Goal: Complete application form: Complete application form

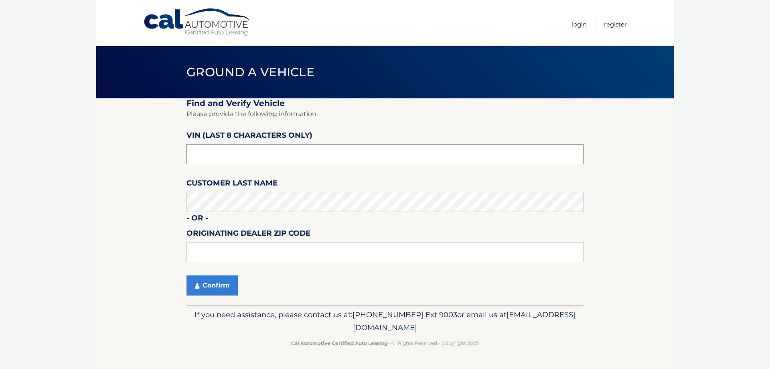
click at [263, 156] on input "text" at bounding box center [384, 154] width 397 height 20
paste input "PC542265"
type input "PC542265"
drag, startPoint x: 244, startPoint y: 157, endPoint x: 158, endPoint y: 162, distance: 85.6
click at [160, 162] on section "Find and Verify Vehicle Please provide the following information. VIN (last 8 c…" at bounding box center [385, 201] width 578 height 207
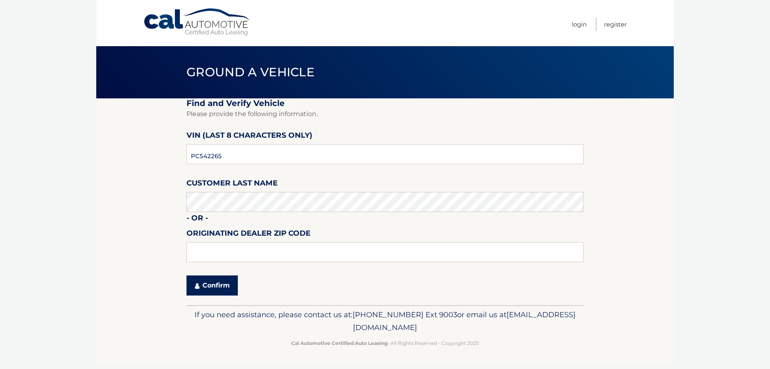
click at [192, 289] on button "Confirm" at bounding box center [211, 285] width 51 height 20
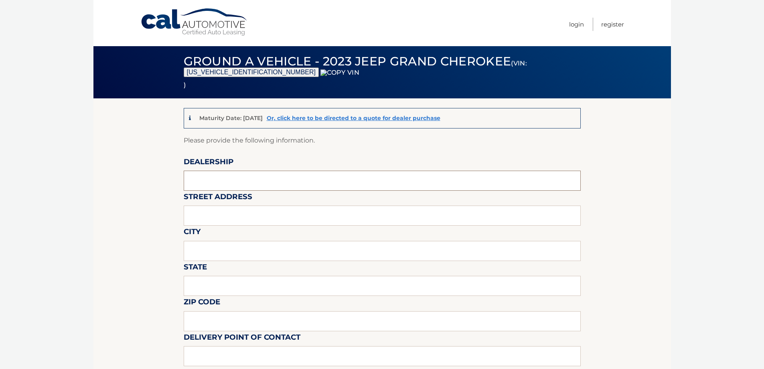
drag, startPoint x: 219, startPoint y: 183, endPoint x: 221, endPoint y: 188, distance: 6.1
click at [219, 183] on input "text" at bounding box center [382, 180] width 397 height 20
type input "WESTBURY JEEP"
click at [218, 219] on input "text" at bounding box center [382, 215] width 397 height 20
type input "[STREET_ADDRESS][PERSON_NAME]"
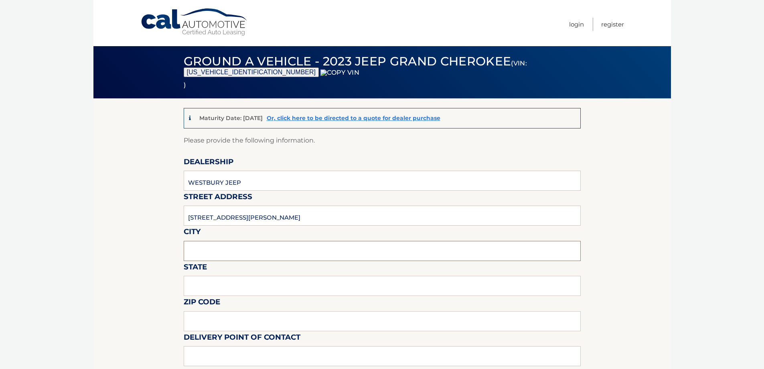
click at [219, 251] on input "text" at bounding box center [382, 251] width 397 height 20
type input "SYOSSET"
click at [227, 287] on input "text" at bounding box center [382, 286] width 397 height 20
type input "NY"
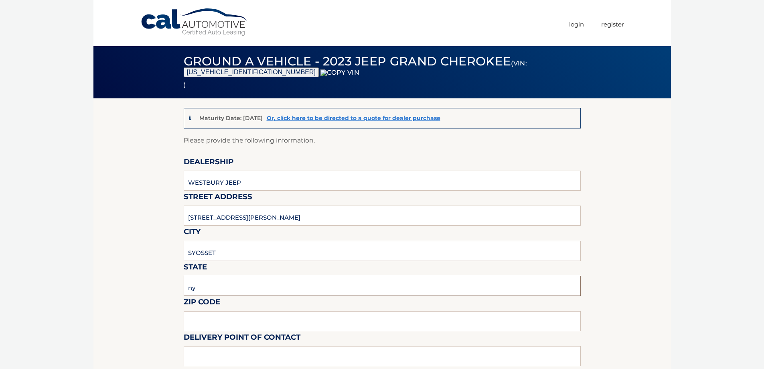
type input "11767"
type input "[PERSON_NAME]"
type input "6315602493"
type input "[EMAIL_ADDRESS][DOMAIN_NAME]"
drag, startPoint x: 213, startPoint y: 322, endPoint x: 120, endPoint y: 324, distance: 92.7
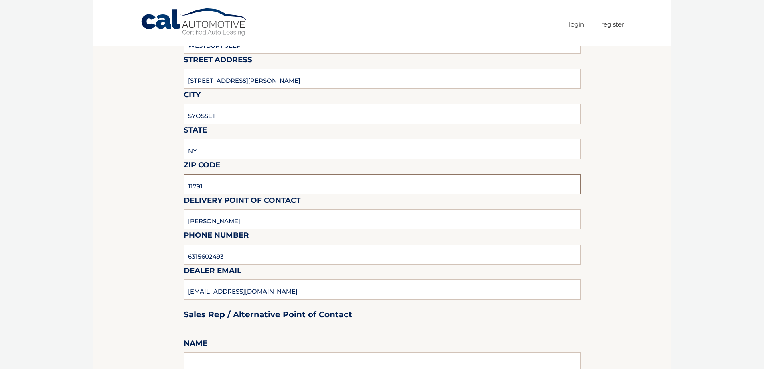
scroll to position [281, 0]
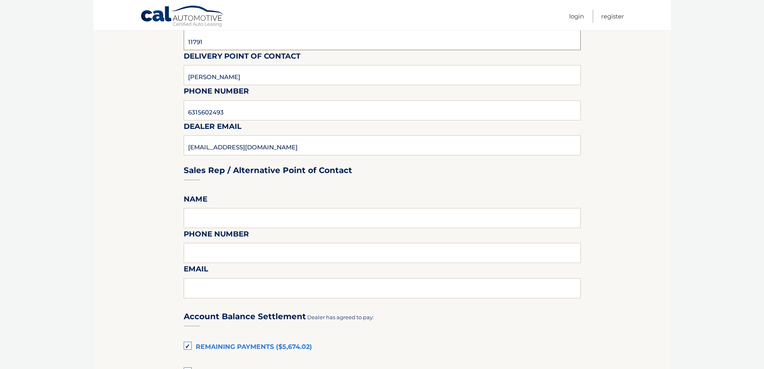
type input "11791"
click at [241, 73] on input "[PERSON_NAME]" at bounding box center [382, 75] width 397 height 20
type input "[PERSON_NAME]"
click at [369, 146] on div "Sales Rep / Alternative Point of Contact" at bounding box center [382, 155] width 397 height 57
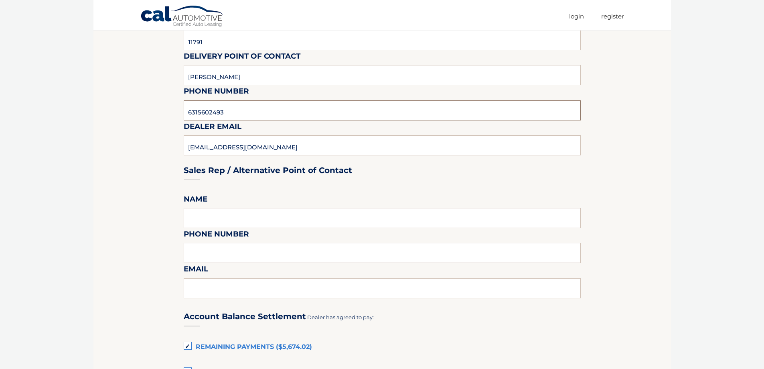
drag, startPoint x: 48, startPoint y: 116, endPoint x: 12, endPoint y: 118, distance: 35.8
type input "6313123854"
type input "[EMAIL_ADDRESS][DOMAIN_NAME]"
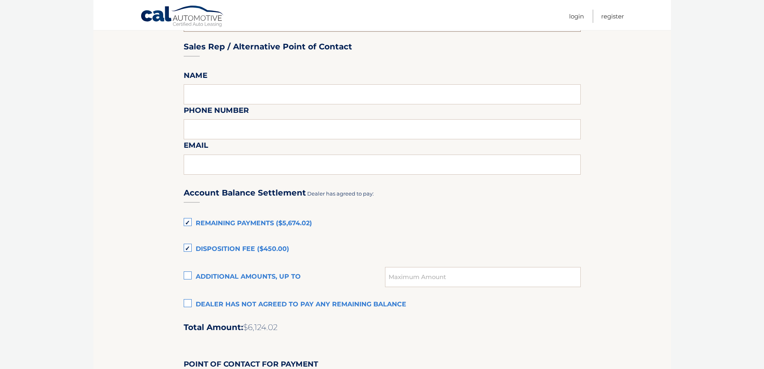
scroll to position [481, 0]
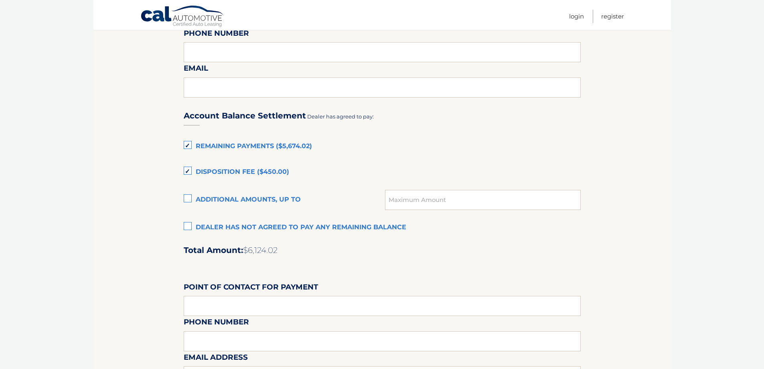
click at [231, 218] on div "Account Balance Settlement Dealer has agreed to pay: Remaining Payments ($5,674…" at bounding box center [382, 279] width 397 height 356
click at [231, 229] on label "Dealer has not agreed to pay any remaining balance" at bounding box center [382, 227] width 397 height 16
click at [0, 0] on input "Dealer has not agreed to pay any remaining balance" at bounding box center [0, 0] width 0 height 0
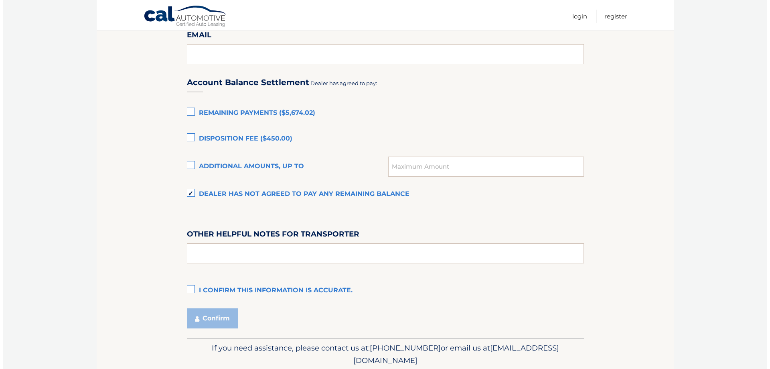
scroll to position [545, 0]
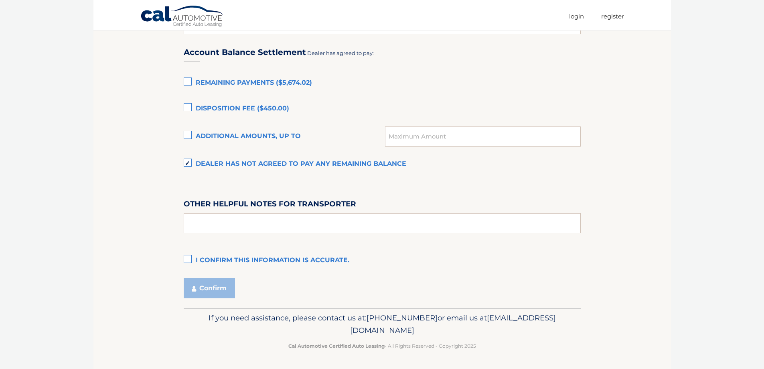
click at [197, 253] on label "I confirm this information is accurate." at bounding box center [382, 260] width 397 height 16
click at [0, 0] on input "I confirm this information is accurate." at bounding box center [0, 0] width 0 height 0
click at [207, 286] on button "Confirm" at bounding box center [209, 288] width 51 height 20
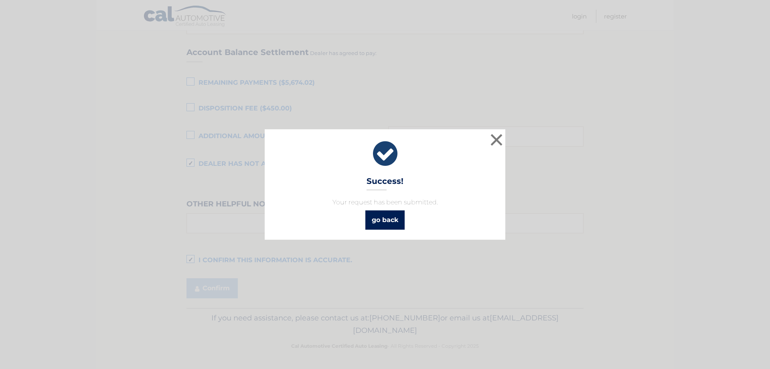
click at [390, 227] on link "go back" at bounding box center [384, 219] width 39 height 19
